Goal: Find specific page/section: Find specific page/section

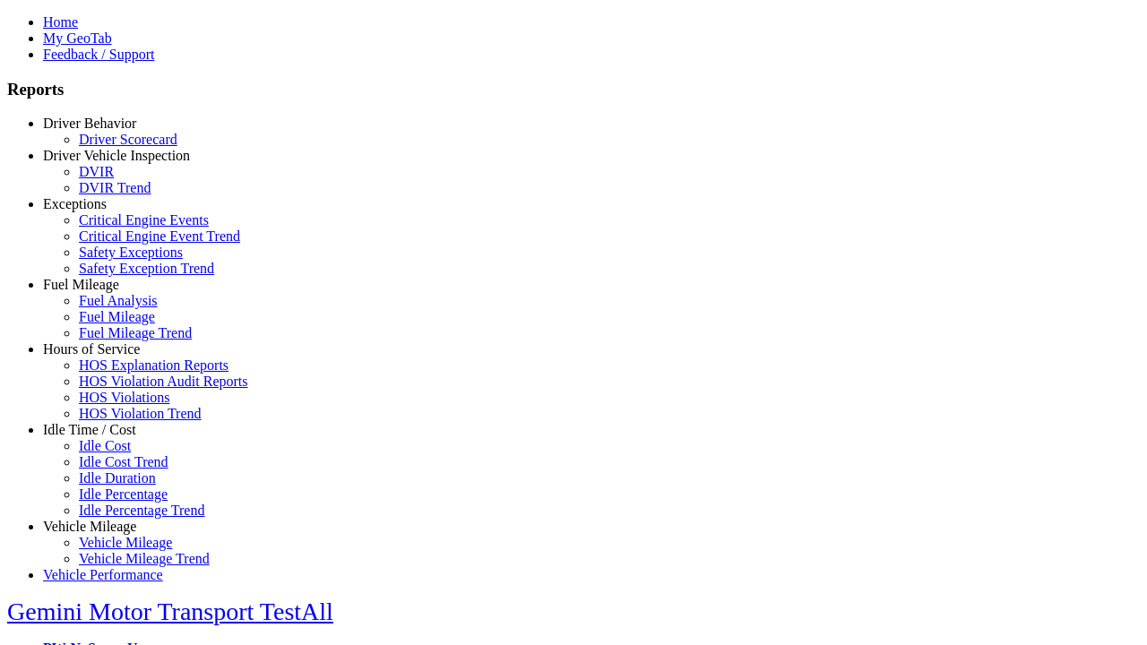
click at [103, 357] on link "Hours of Service" at bounding box center [91, 349] width 97 height 15
click at [117, 405] on link "HOS Violations" at bounding box center [124, 397] width 91 height 15
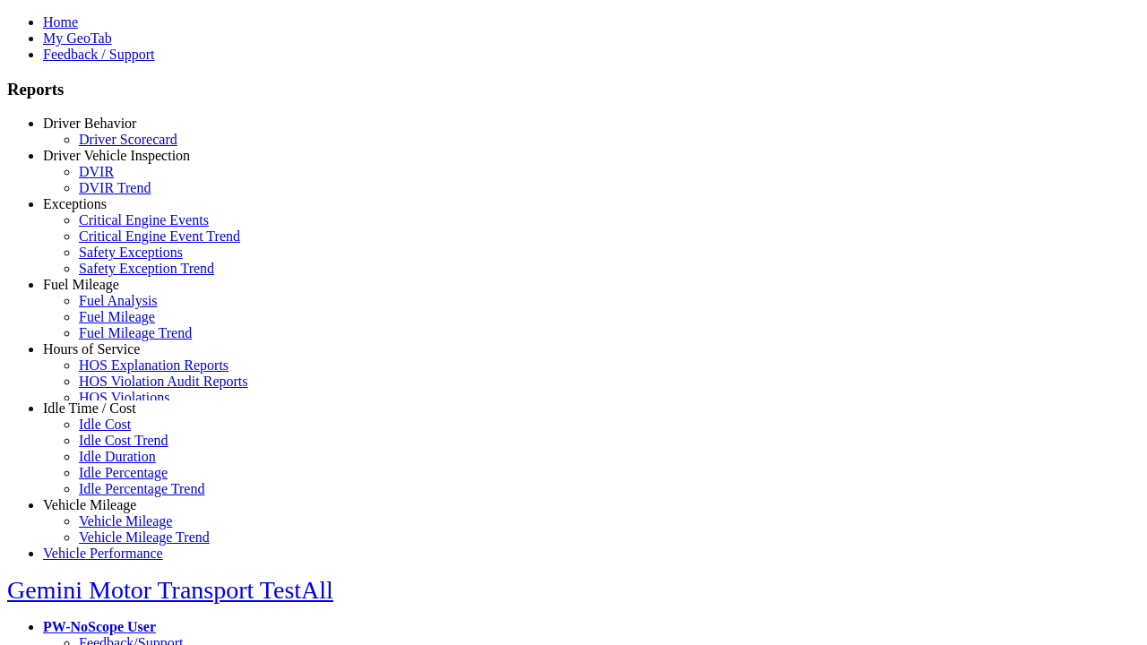
scroll to position [76, 0]
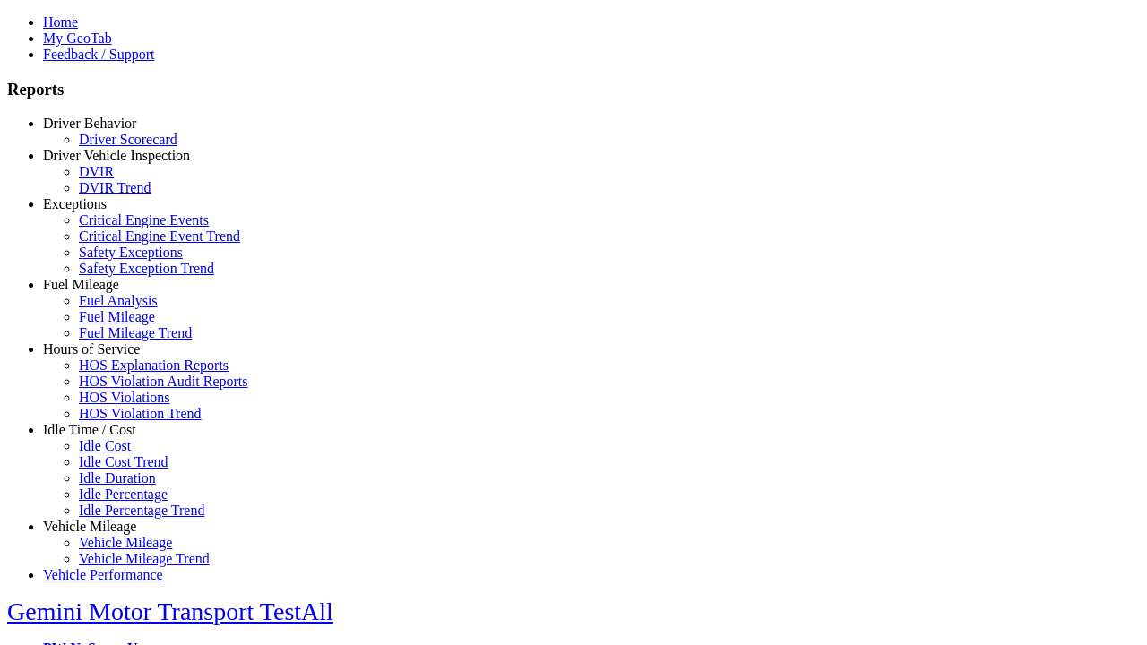
type input "**********"
